Goal: Download file/media: Obtain a digital file from the website

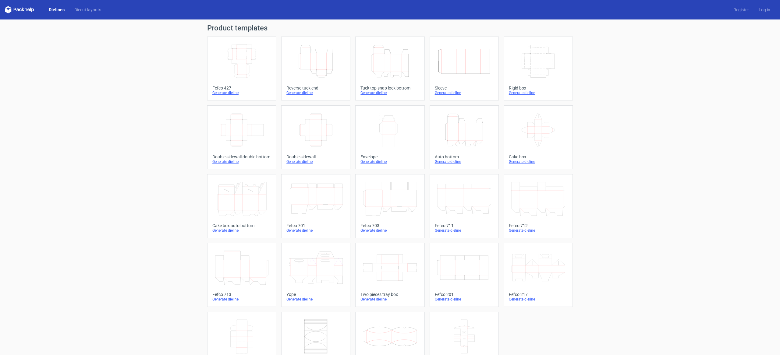
click at [378, 63] on icon "Height Depth Width" at bounding box center [390, 61] width 54 height 34
click at [513, 268] on icon at bounding box center [538, 268] width 54 height 34
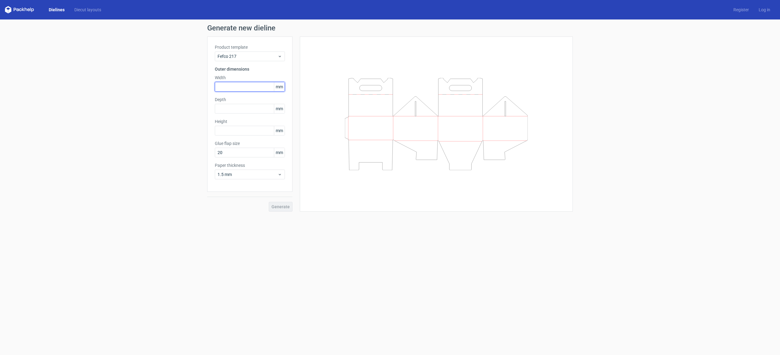
click at [263, 86] on input "text" at bounding box center [250, 87] width 70 height 10
type input "160"
type input "155"
click at [227, 131] on input "text" at bounding box center [250, 131] width 70 height 10
type input "180"
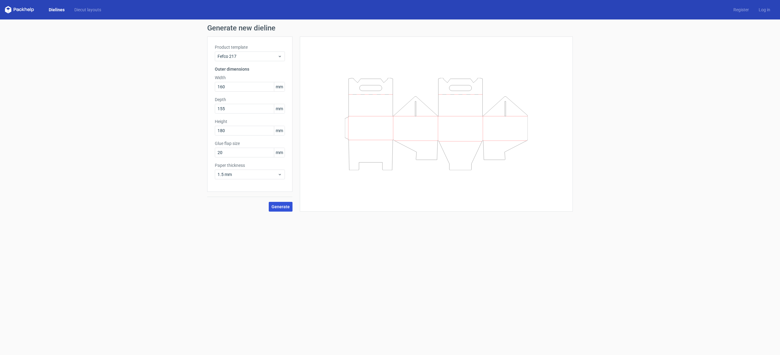
click at [283, 206] on span "Generate" at bounding box center [280, 207] width 18 height 4
click at [544, 31] on link "Download file" at bounding box center [552, 29] width 32 height 10
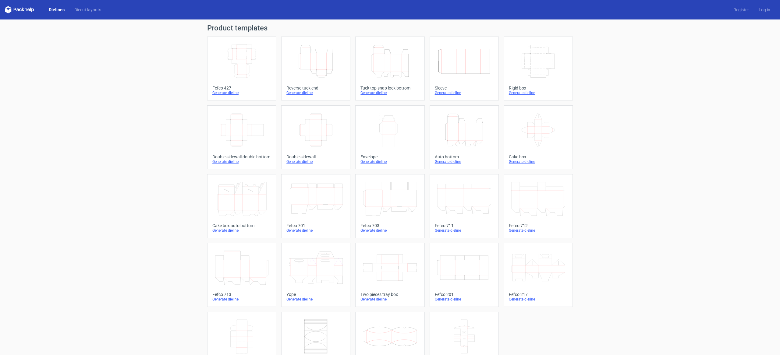
click at [243, 60] on icon "Width Depth Height" at bounding box center [242, 61] width 54 height 34
click at [388, 66] on icon "Height Depth Width" at bounding box center [390, 61] width 54 height 34
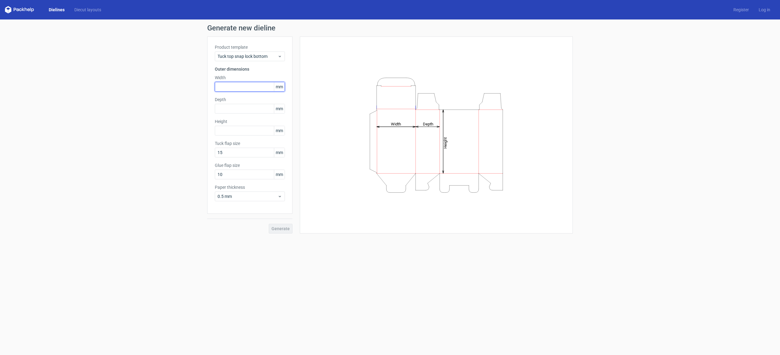
click at [228, 87] on input "text" at bounding box center [250, 87] width 70 height 10
type input "160"
click at [237, 106] on input "text" at bounding box center [250, 109] width 70 height 10
type input "155"
click at [238, 130] on input "text" at bounding box center [250, 131] width 70 height 10
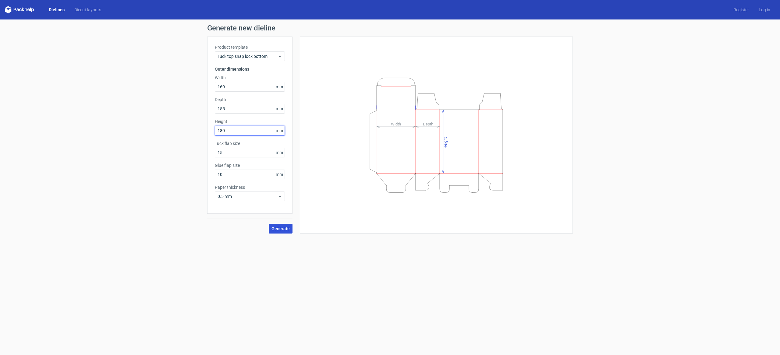
type input "180"
click at [280, 230] on span "Generate" at bounding box center [280, 229] width 18 height 4
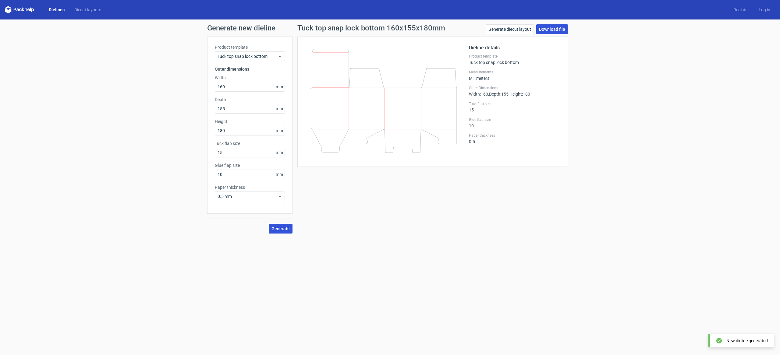
click at [546, 32] on link "Download file" at bounding box center [552, 29] width 32 height 10
click at [467, 286] on form "Generate new dieline Product template Tuck top snap lock bottom Outer dimension…" at bounding box center [390, 187] width 780 height 336
